Goal: Task Accomplishment & Management: Manage account settings

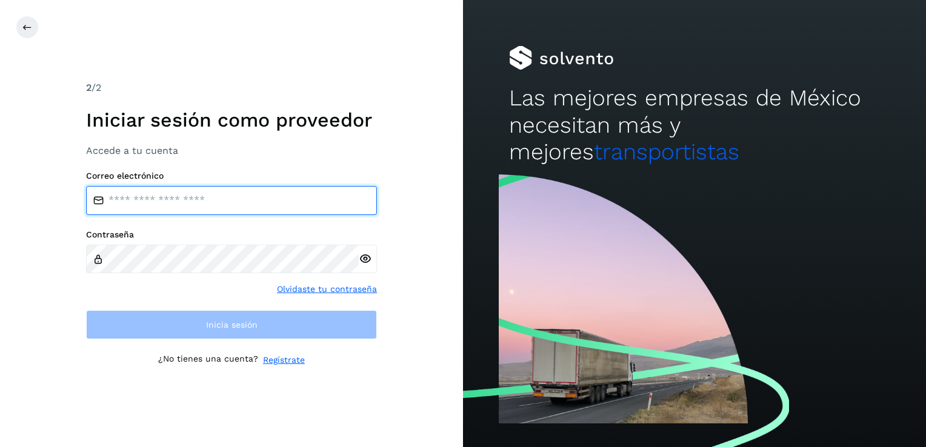
type input "**********"
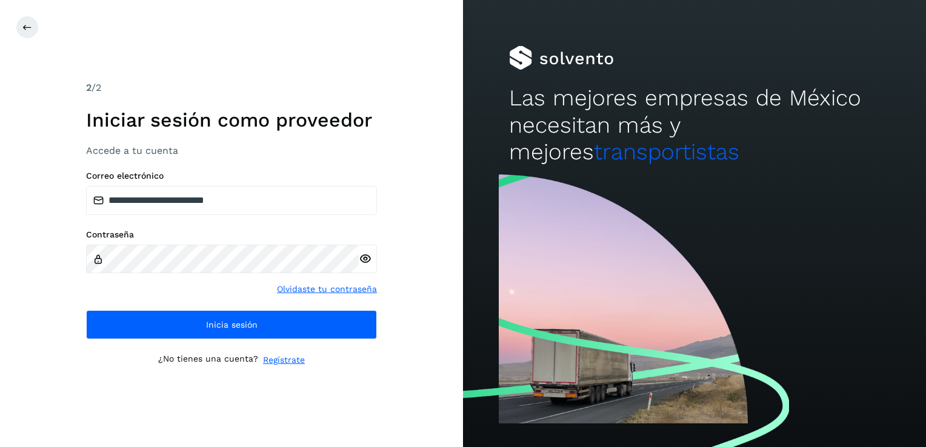
click at [365, 356] on div "¿No tienes una cuenta? Regístrate" at bounding box center [231, 360] width 291 height 13
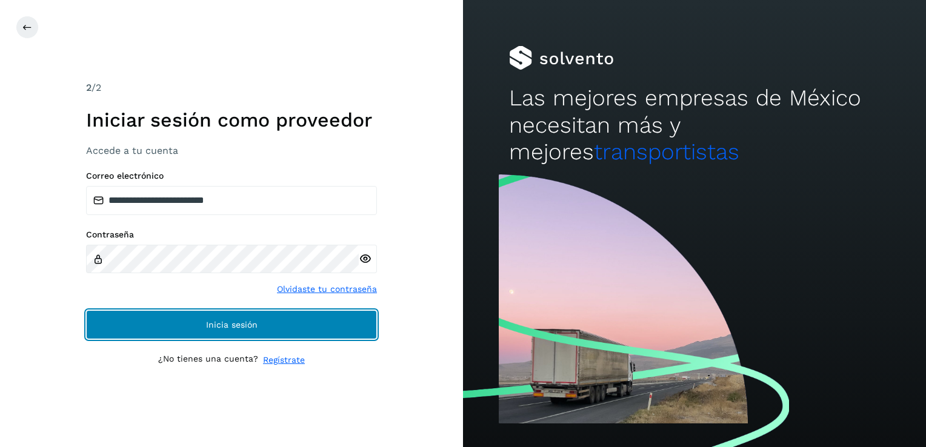
click at [335, 324] on button "Inicia sesión" at bounding box center [231, 324] width 291 height 29
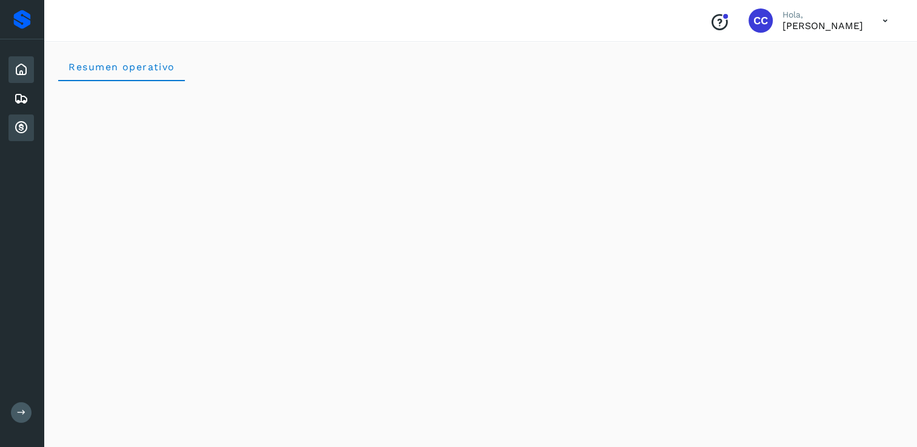
click at [19, 127] on icon at bounding box center [21, 128] width 15 height 15
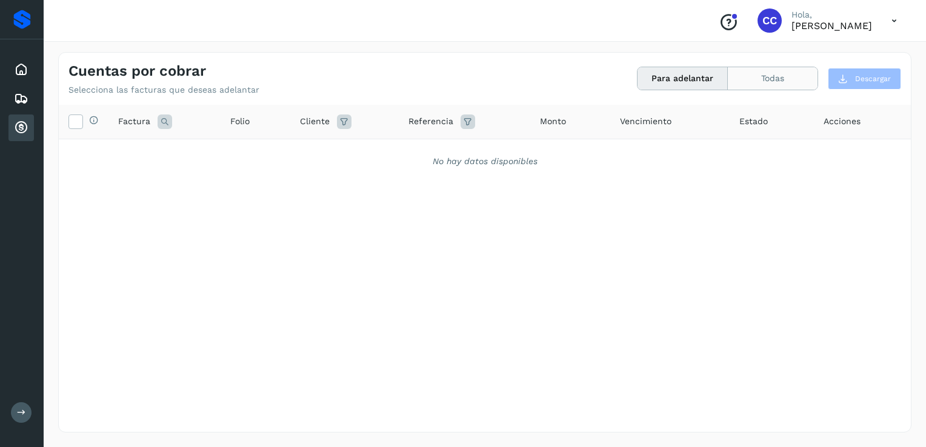
click at [788, 79] on button "Todas" at bounding box center [773, 78] width 90 height 22
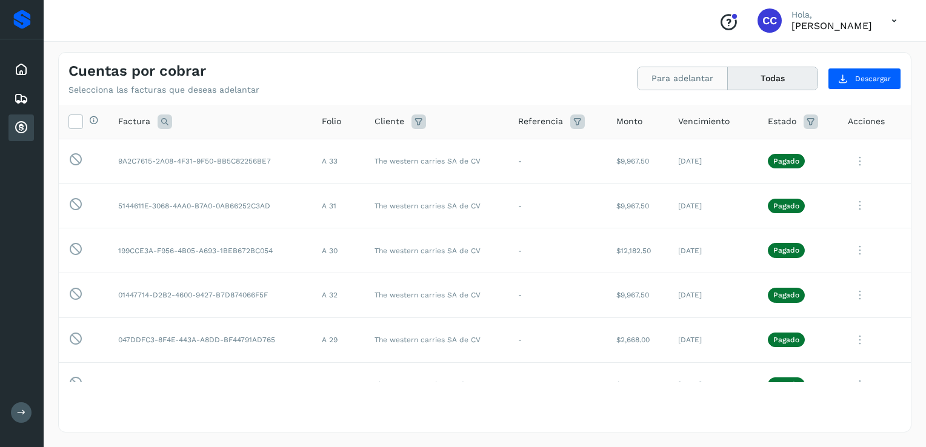
click at [715, 80] on button "Para adelantar" at bounding box center [683, 78] width 90 height 22
